Goal: Task Accomplishment & Management: Manage account settings

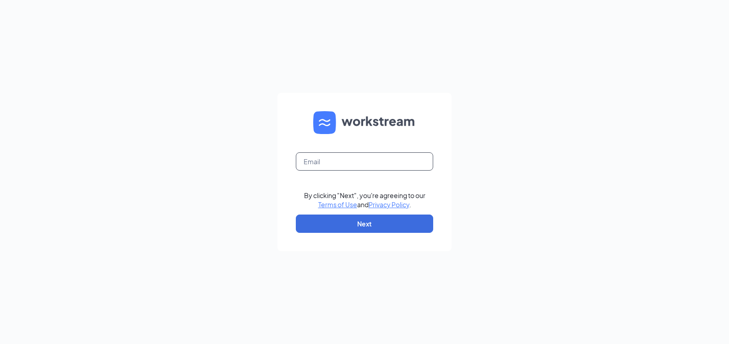
click at [352, 157] on input "text" at bounding box center [364, 161] width 137 height 18
type input "rs029274@gmail.com"
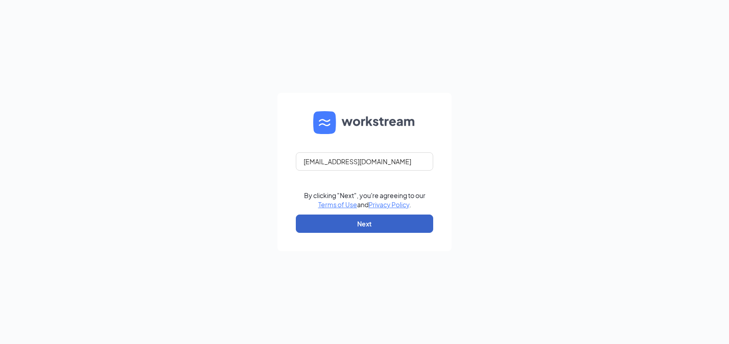
click at [381, 217] on button "Next" at bounding box center [364, 224] width 137 height 18
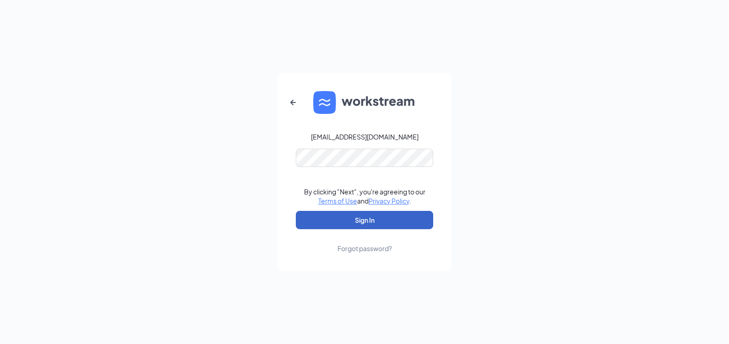
click at [366, 222] on button "Sign In" at bounding box center [364, 220] width 137 height 18
click at [379, 224] on button "Sign In" at bounding box center [364, 220] width 137 height 18
click at [249, 159] on div "rs029274@gmail.com Credential mismatches. By clicking "Next", you're agreeing t…" at bounding box center [364, 172] width 729 height 344
click at [296, 211] on button "Sign In" at bounding box center [364, 220] width 137 height 18
click at [210, 148] on div "rs029274@gmail.com Credential mismatches. By clicking "Next", you're agreeing t…" at bounding box center [364, 172] width 729 height 344
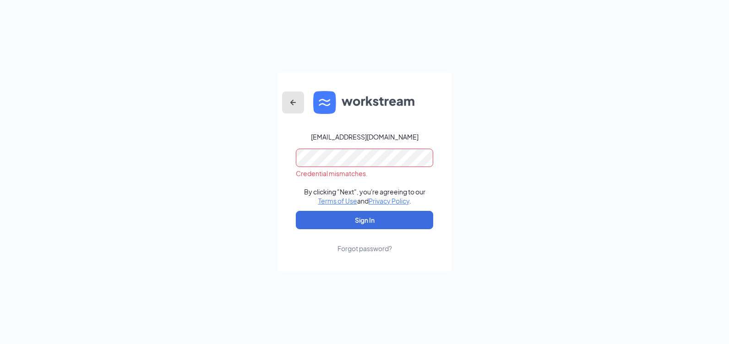
click at [295, 99] on icon "ArrowLeftNew" at bounding box center [292, 102] width 11 height 11
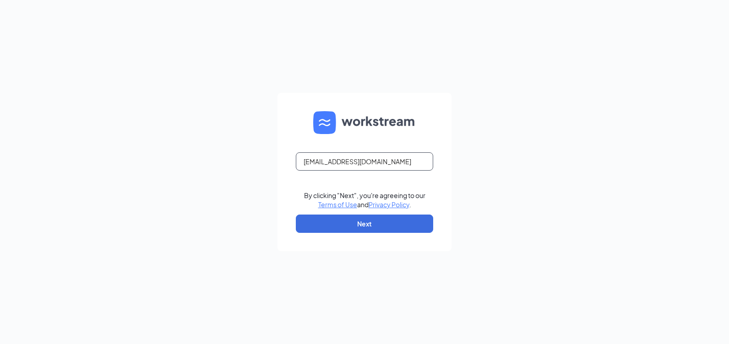
drag, startPoint x: 372, startPoint y: 163, endPoint x: 341, endPoint y: 168, distance: 30.6
click at [341, 168] on input "rs029274@gmail.com" at bounding box center [364, 161] width 137 height 18
click at [340, 163] on input "rs029274@gmail.com" at bounding box center [364, 161] width 137 height 18
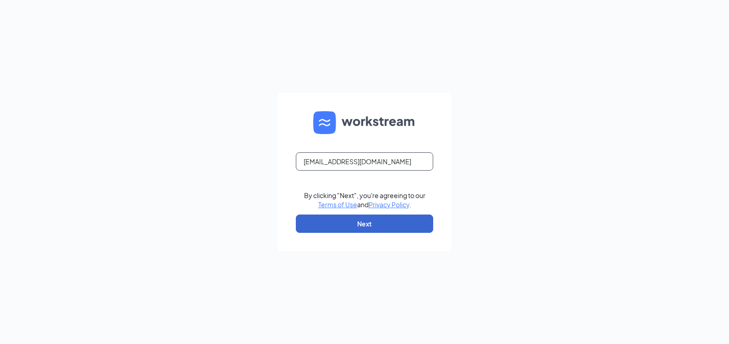
type input "rs029274@tacobell.com"
click at [378, 224] on button "Next" at bounding box center [364, 224] width 137 height 18
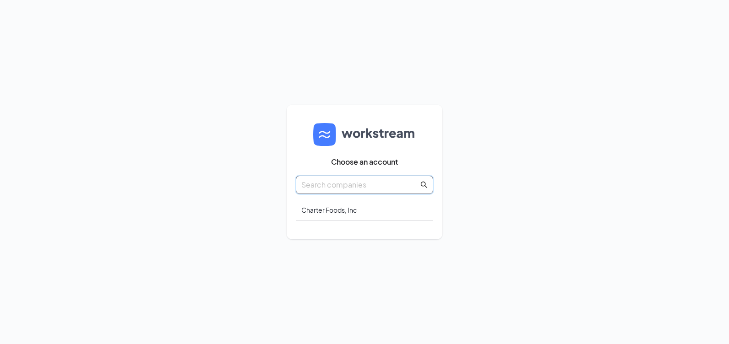
click at [334, 184] on input "text" at bounding box center [359, 184] width 117 height 11
click at [336, 206] on div "Charter Foods, Inc" at bounding box center [364, 211] width 137 height 22
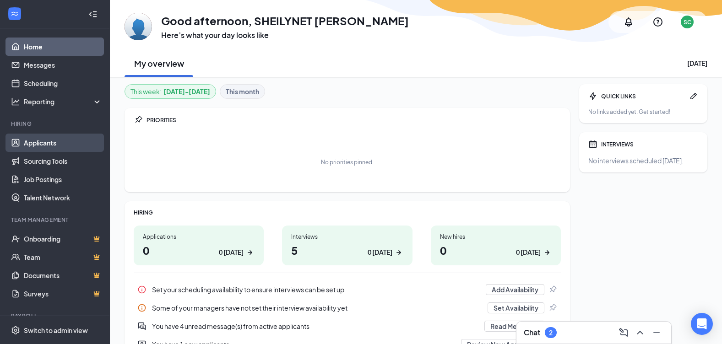
click at [48, 140] on link "Applicants" at bounding box center [63, 143] width 78 height 18
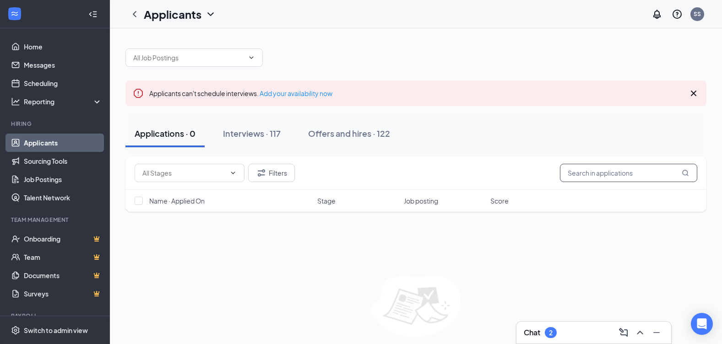
click at [634, 181] on input "text" at bounding box center [628, 173] width 137 height 18
type input "caleb"
click at [243, 137] on div "Interviews · 2 / 117" at bounding box center [271, 133] width 70 height 11
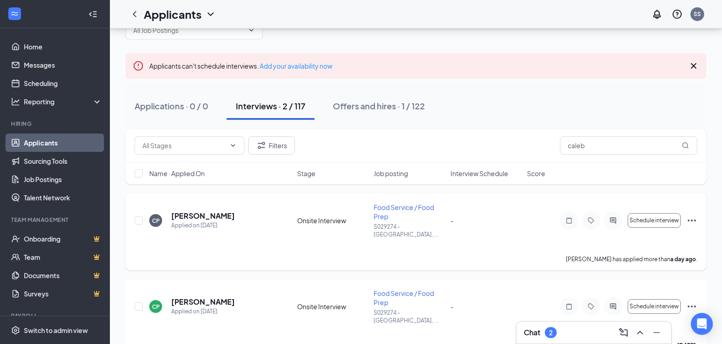
scroll to position [35, 0]
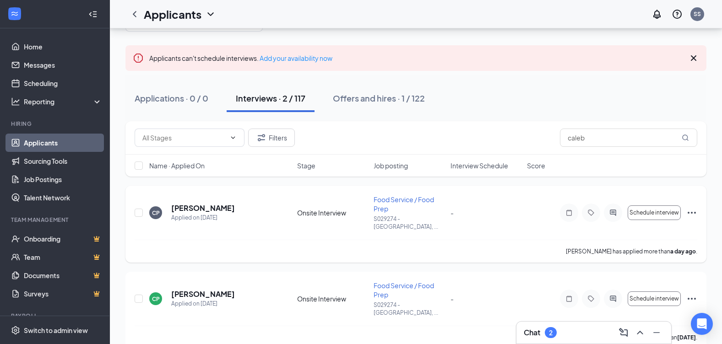
click at [692, 207] on icon "Ellipses" at bounding box center [691, 212] width 11 height 11
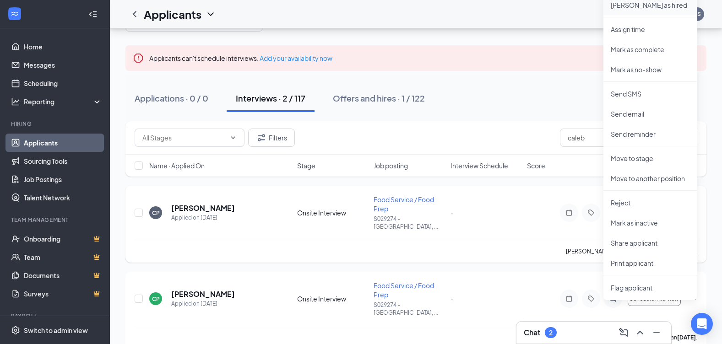
click at [643, 6] on p "[PERSON_NAME] as hired" at bounding box center [650, 4] width 79 height 9
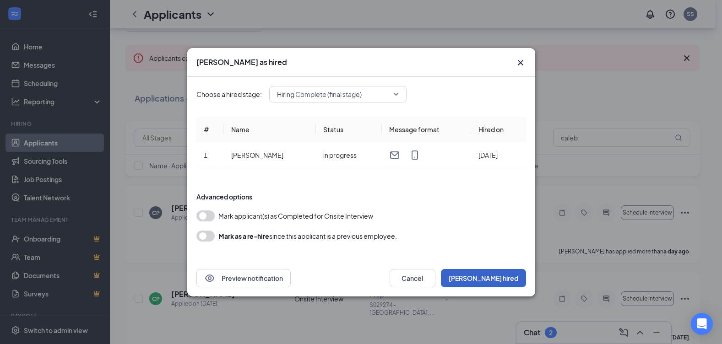
click at [498, 279] on button "[PERSON_NAME] hired" at bounding box center [483, 278] width 85 height 18
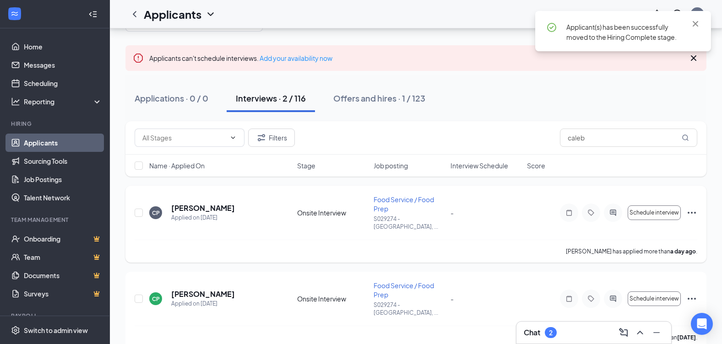
scroll to position [0, 0]
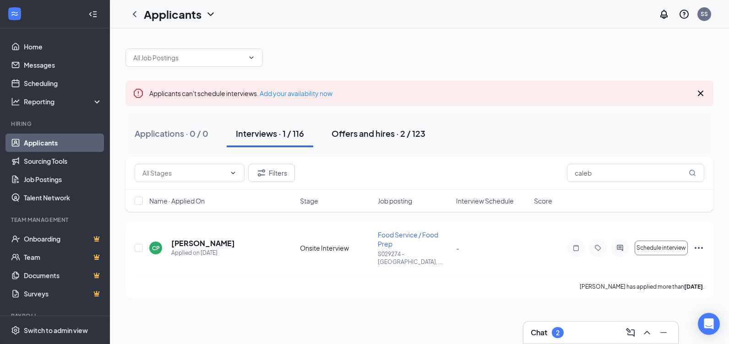
click at [361, 135] on div "Offers and hires · 2 / 123" at bounding box center [378, 133] width 94 height 11
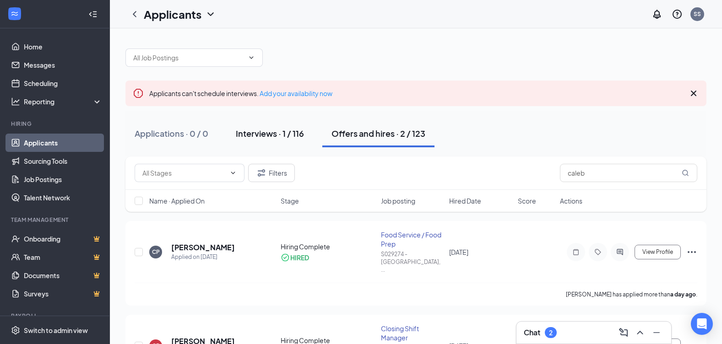
click at [257, 131] on div "Interviews · 1 / 116" at bounding box center [270, 133] width 68 height 11
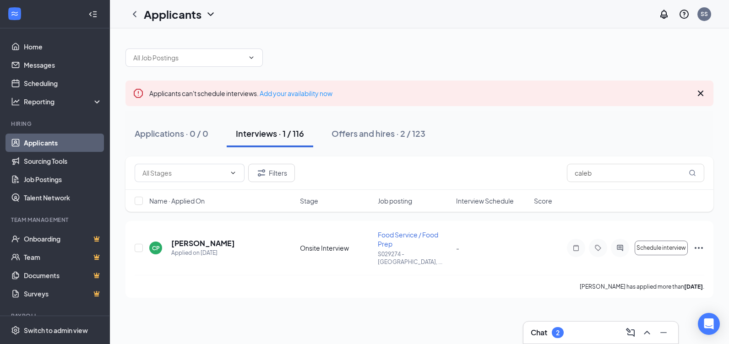
click at [265, 138] on div "Interviews · 1 / 116" at bounding box center [270, 133] width 68 height 11
drag, startPoint x: 583, startPoint y: 179, endPoint x: 548, endPoint y: 184, distance: 34.8
click at [548, 184] on div "Filters caleb" at bounding box center [419, 173] width 588 height 33
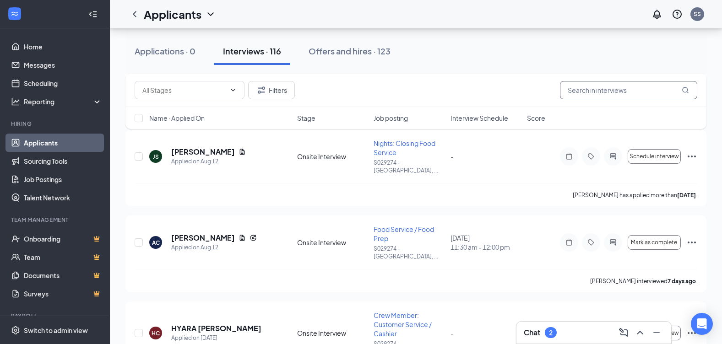
scroll to position [3753, 0]
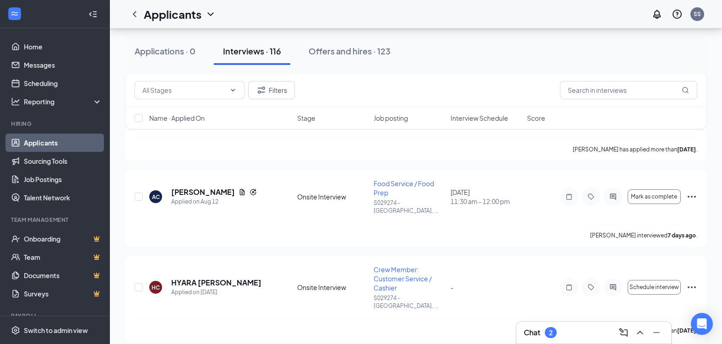
click at [638, 313] on p "[PERSON_NAME] as hired" at bounding box center [650, 312] width 79 height 9
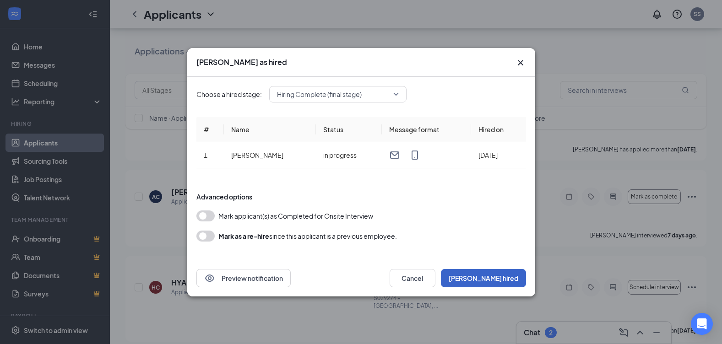
click at [504, 278] on button "[PERSON_NAME] hired" at bounding box center [483, 278] width 85 height 18
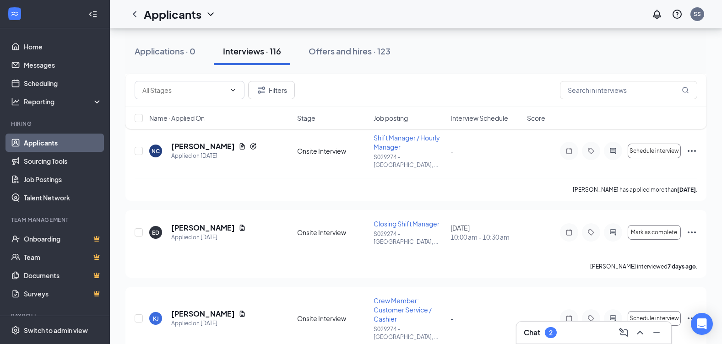
scroll to position [4266, 0]
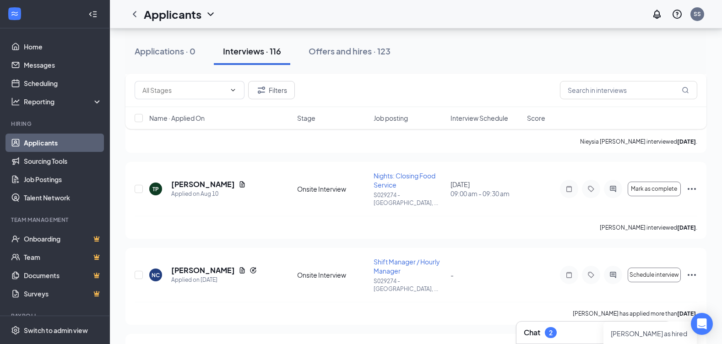
scroll to position [4129, 0]
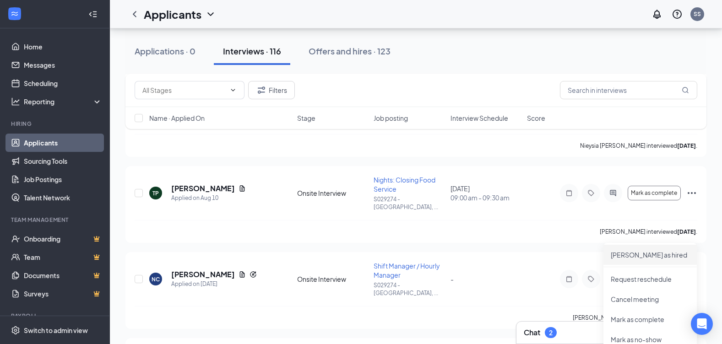
click at [633, 258] on p "[PERSON_NAME] as hired" at bounding box center [650, 254] width 79 height 9
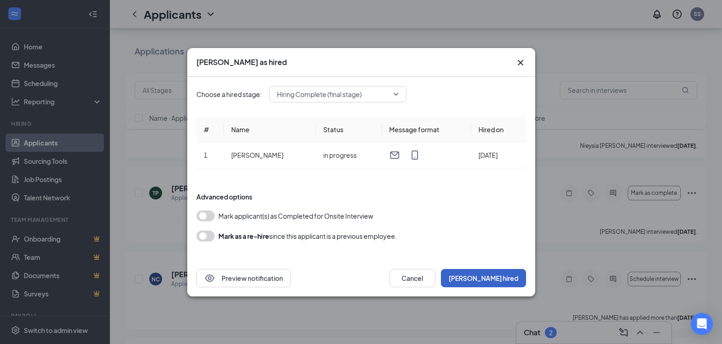
click at [505, 278] on button "[PERSON_NAME] hired" at bounding box center [483, 278] width 85 height 18
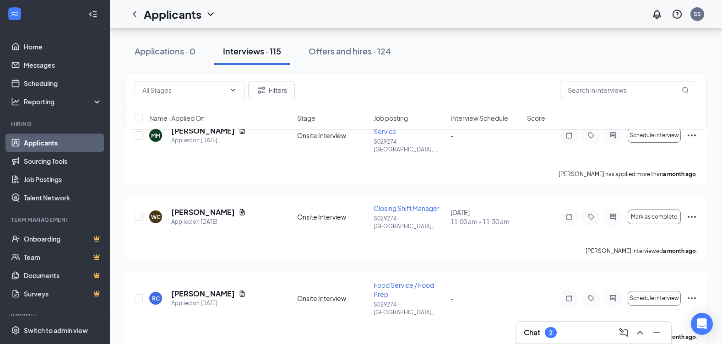
scroll to position [7209, 0]
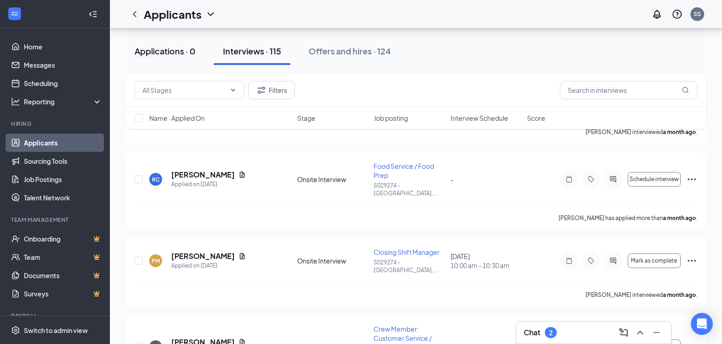
click at [175, 51] on div "Applications · 0" at bounding box center [165, 50] width 61 height 11
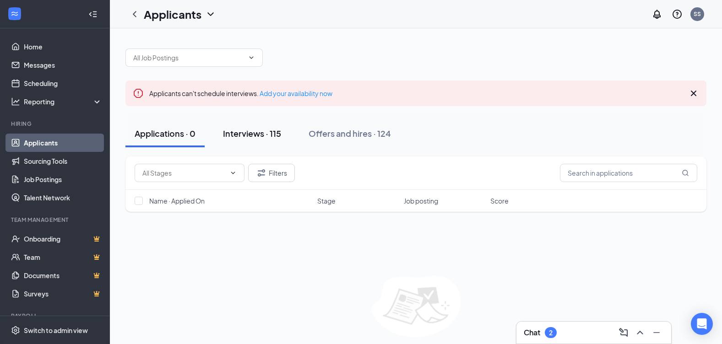
click at [265, 141] on button "Interviews · 115" at bounding box center [252, 133] width 76 height 27
